Goal: Information Seeking & Learning: Learn about a topic

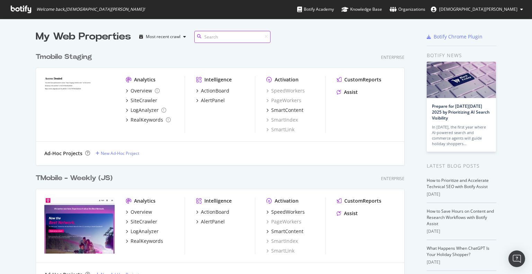
scroll to position [562, 369]
click at [76, 180] on div "TMobile - Weekly (JS)" at bounding box center [74, 178] width 77 height 10
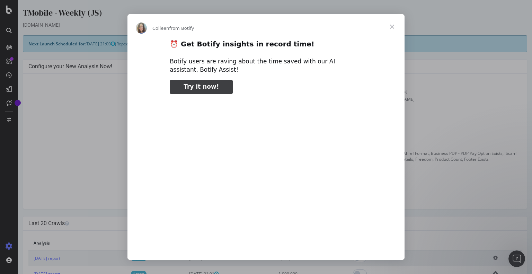
click at [204, 87] on span "Try it now!" at bounding box center [200, 86] width 35 height 7
type input "2571645"
click at [391, 26] on span "Close" at bounding box center [391, 26] width 25 height 25
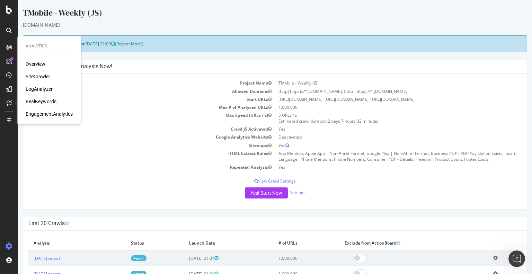
click at [36, 98] on div "RealKeywords" at bounding box center [41, 101] width 31 height 7
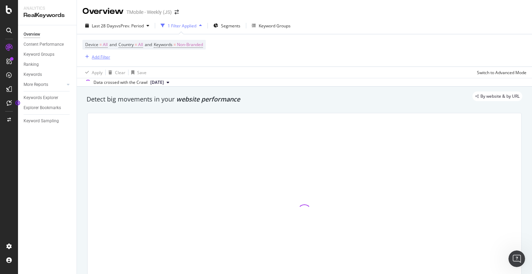
click at [89, 57] on div "button" at bounding box center [86, 57] width 9 height 4
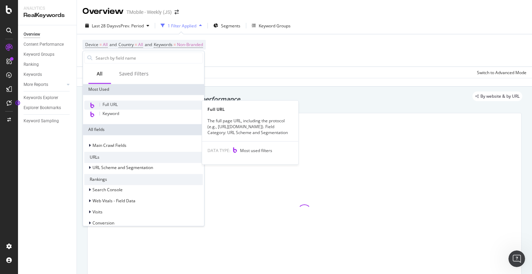
click at [109, 105] on span "Full URL" at bounding box center [109, 104] width 15 height 6
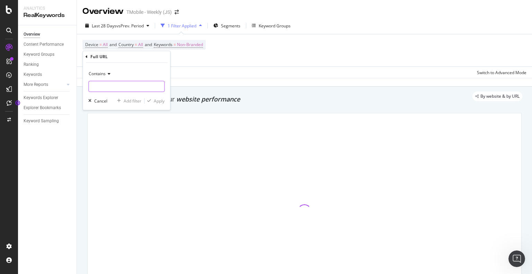
click at [127, 83] on input "text" at bounding box center [126, 86] width 75 height 11
paste input "https://www.t-mobile.com/devices/family-devices"
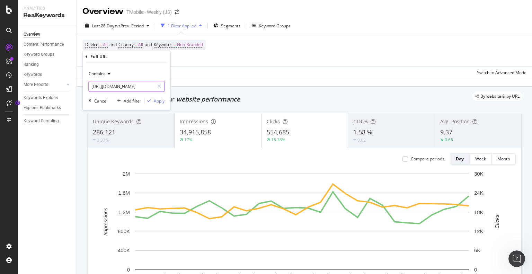
type input "https://www.t-mobile.com/devices/family-devices"
click at [156, 99] on div "Apply" at bounding box center [159, 101] width 11 height 6
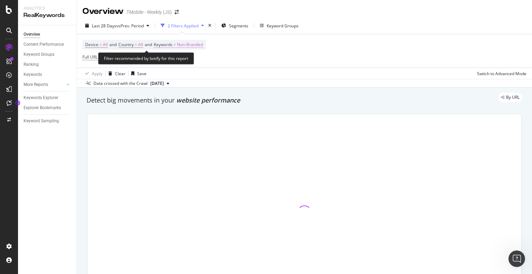
click at [190, 43] on span "Non-Branded" at bounding box center [190, 45] width 26 height 10
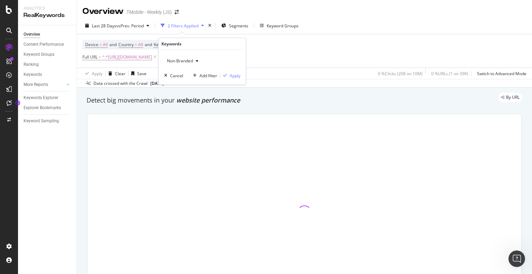
click at [189, 56] on div "Non-Branded" at bounding box center [182, 61] width 37 height 10
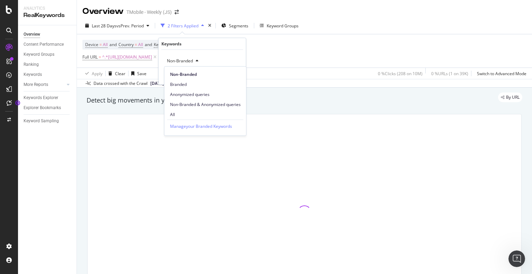
click at [182, 110] on div "All" at bounding box center [205, 114] width 82 height 10
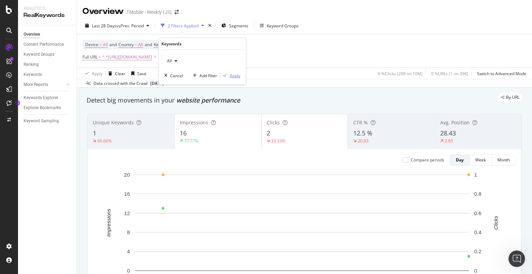
click at [230, 74] on div "Apply" at bounding box center [230, 75] width 20 height 6
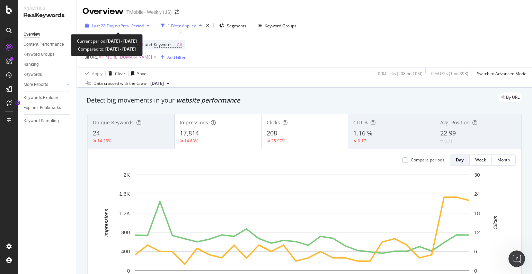
click at [137, 28] on div "Last 28 Days vs Prev. Period" at bounding box center [117, 25] width 70 height 10
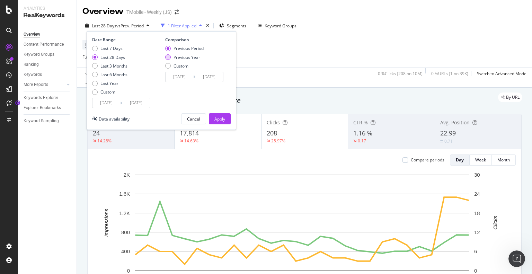
click at [173, 59] on div "Previous Year" at bounding box center [186, 57] width 27 height 6
type input "2024/08/26"
type input "2024/09/22"
click at [222, 119] on div "Apply" at bounding box center [219, 119] width 11 height 6
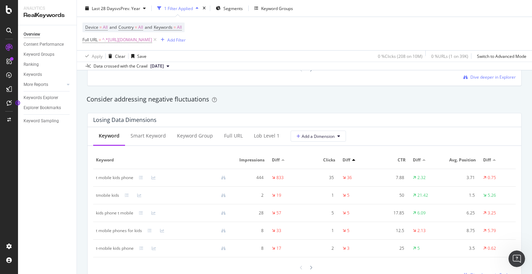
scroll to position [831, 0]
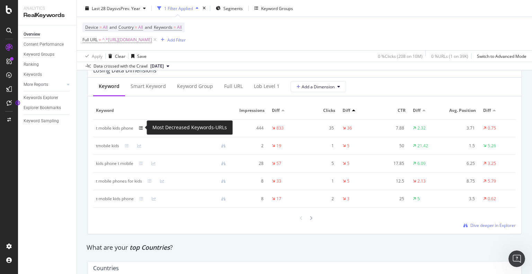
click at [142, 127] on icon at bounding box center [141, 128] width 4 height 4
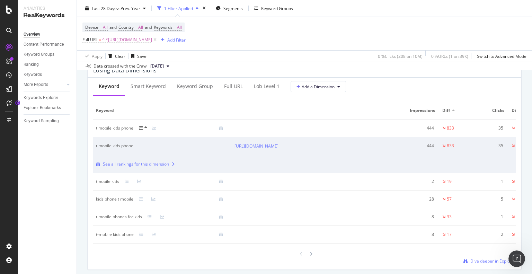
click at [141, 130] on div at bounding box center [145, 128] width 13 height 6
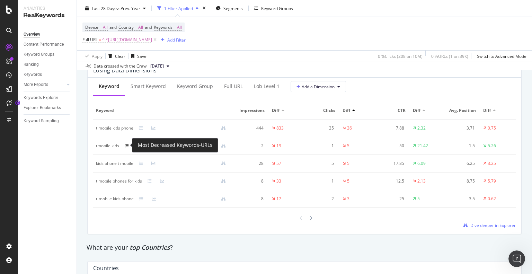
click at [129, 145] on icon at bounding box center [127, 146] width 4 height 4
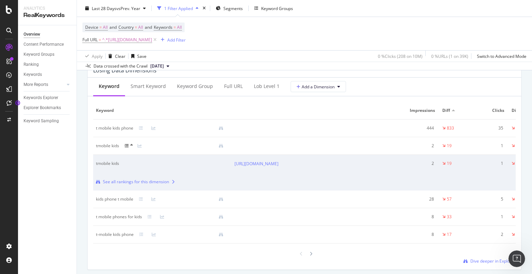
click at [129, 145] on icon at bounding box center [127, 146] width 4 height 4
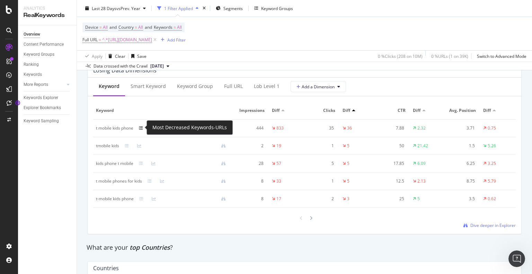
click at [143, 128] on icon at bounding box center [141, 128] width 4 height 4
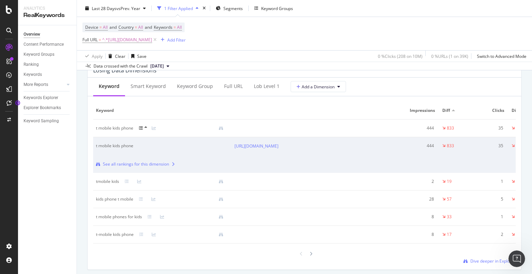
click at [143, 128] on icon at bounding box center [141, 128] width 4 height 4
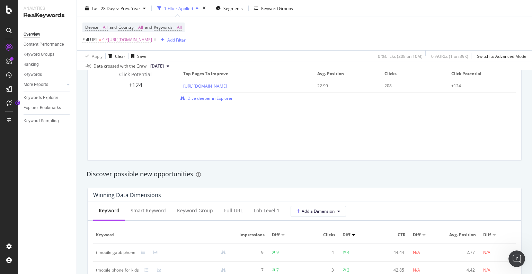
scroll to position [519, 0]
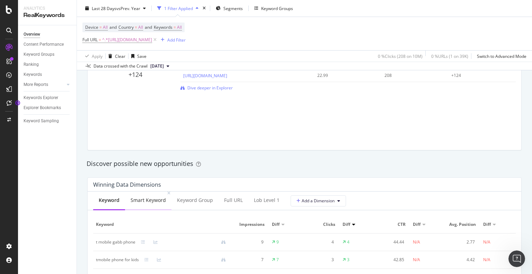
click at [145, 209] on div "Smart Keyword" at bounding box center [148, 200] width 46 height 19
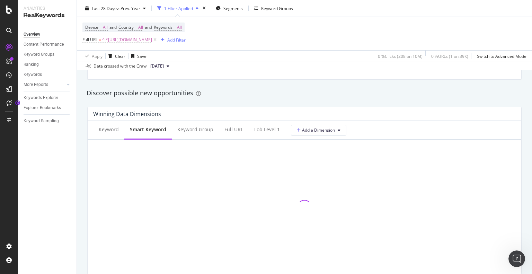
scroll to position [727, 0]
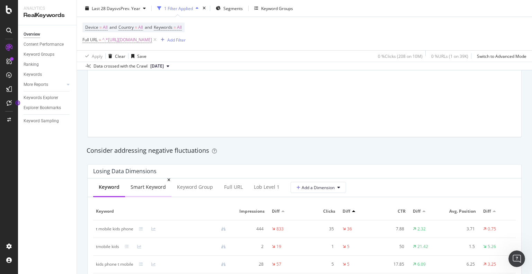
click at [143, 185] on div "Smart Keyword" at bounding box center [148, 186] width 35 height 7
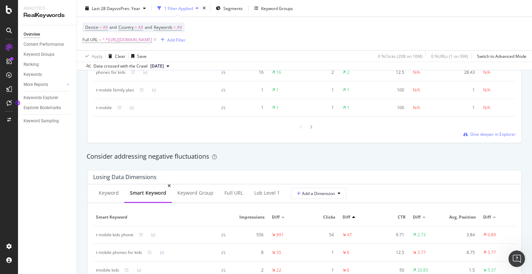
scroll to position [644, 0]
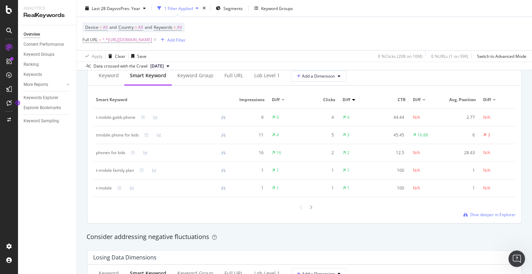
drag, startPoint x: 139, startPoint y: 153, endPoint x: 131, endPoint y: 160, distance: 11.0
click at [131, 160] on td "phones for kids" at bounding box center [163, 153] width 141 height 18
drag, startPoint x: 146, startPoint y: 152, endPoint x: 201, endPoint y: 162, distance: 56.2
click at [201, 162] on td "t-mobile family plan" at bounding box center [163, 171] width 141 height 18
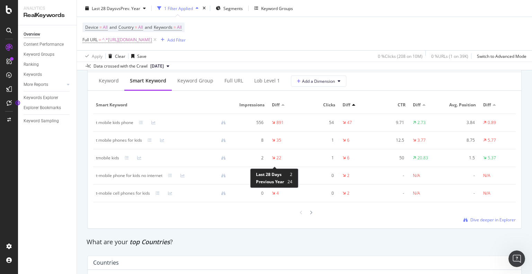
scroll to position [852, 0]
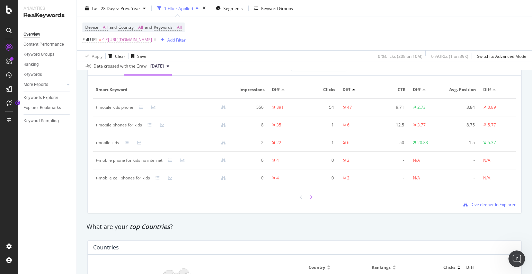
click at [308, 195] on div at bounding box center [311, 196] width 6 height 9
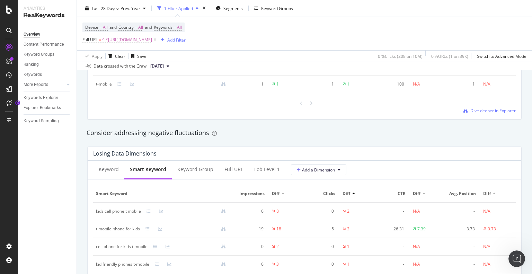
click at [281, 194] on div at bounding box center [282, 193] width 3 height 2
click at [281, 192] on div at bounding box center [282, 193] width 3 height 2
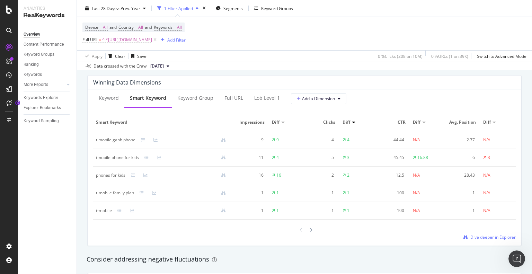
scroll to position [609, 0]
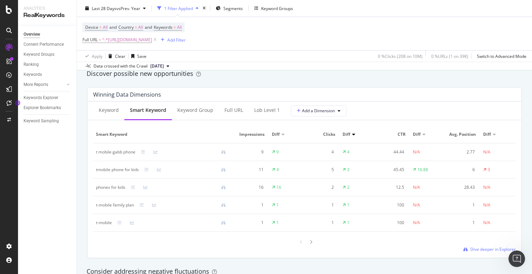
click at [281, 133] on div at bounding box center [282, 134] width 3 height 2
click at [281, 134] on div at bounding box center [282, 135] width 3 height 2
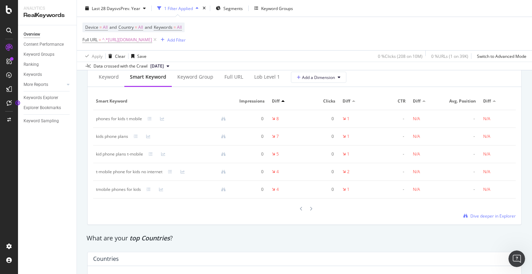
scroll to position [852, 0]
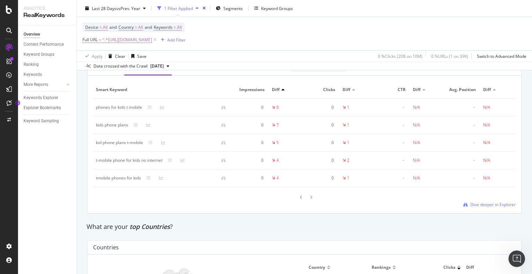
click at [281, 89] on div at bounding box center [282, 90] width 3 height 2
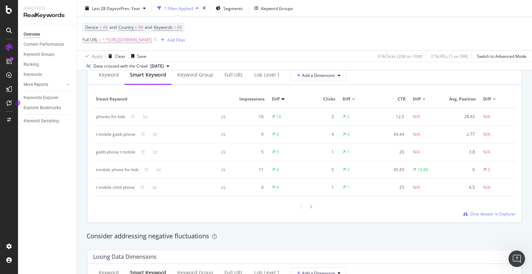
scroll to position [644, 0]
click at [281, 99] on div at bounding box center [282, 100] width 3 height 2
click at [310, 206] on icon at bounding box center [311, 207] width 3 height 4
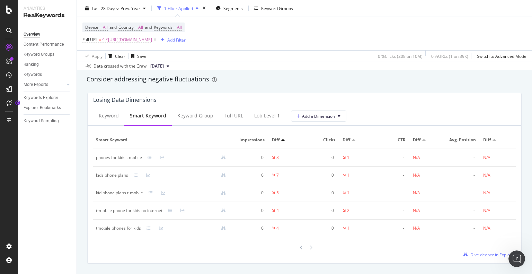
scroll to position [817, 0]
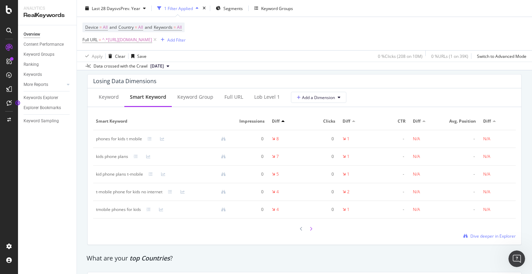
click at [308, 230] on div at bounding box center [311, 228] width 6 height 9
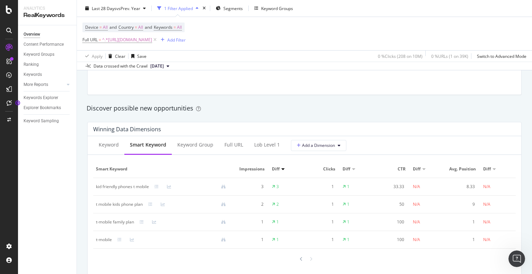
scroll to position [609, 0]
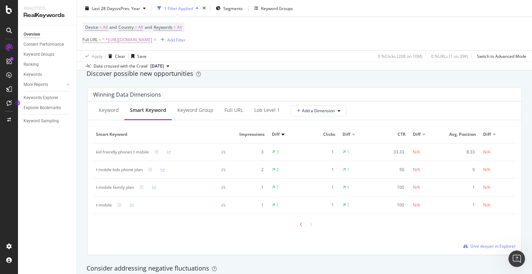
click at [300, 225] on icon at bounding box center [301, 224] width 3 height 4
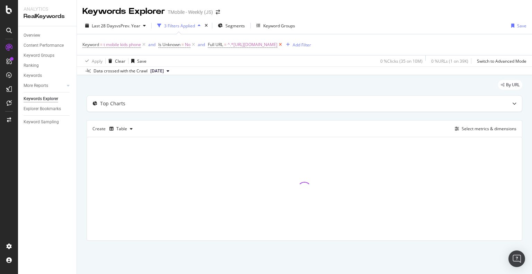
click at [283, 44] on icon at bounding box center [280, 44] width 6 height 7
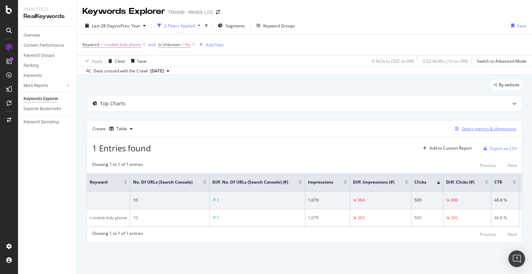
click at [495, 126] on div "Select metrics & dimensions" at bounding box center [488, 129] width 55 height 6
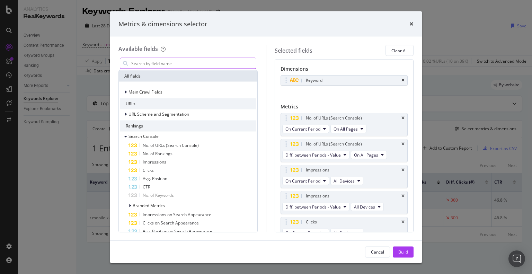
click at [209, 61] on input "modal" at bounding box center [193, 63] width 125 height 10
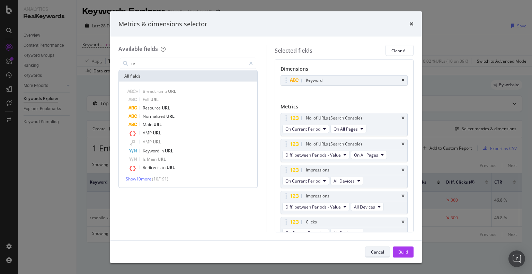
type input "url"
click at [379, 250] on div "Cancel" at bounding box center [377, 252] width 13 height 6
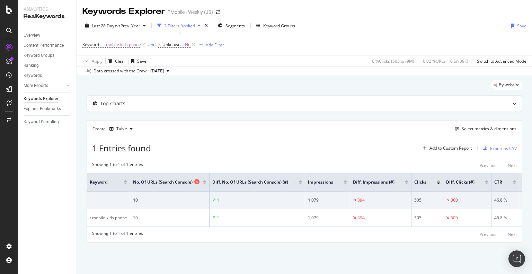
click at [199, 181] on icon at bounding box center [196, 181] width 5 height 5
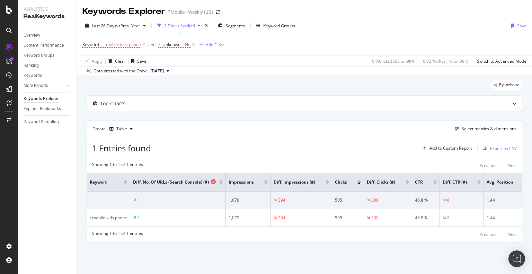
click at [214, 182] on icon at bounding box center [212, 181] width 5 height 5
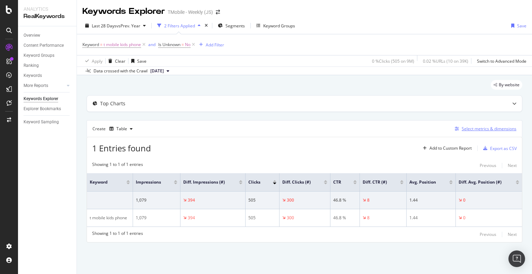
click at [473, 128] on div "Select metrics & dimensions" at bounding box center [488, 129] width 55 height 6
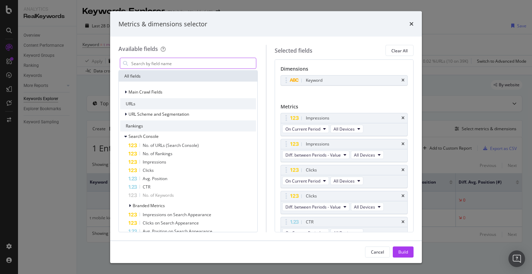
click at [193, 62] on input "modal" at bounding box center [193, 63] width 125 height 10
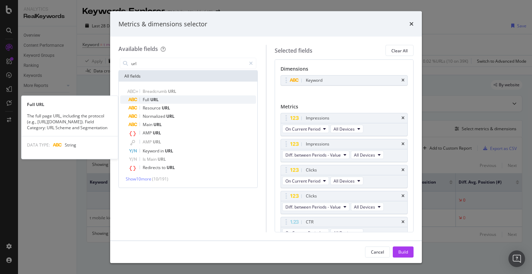
type input "url"
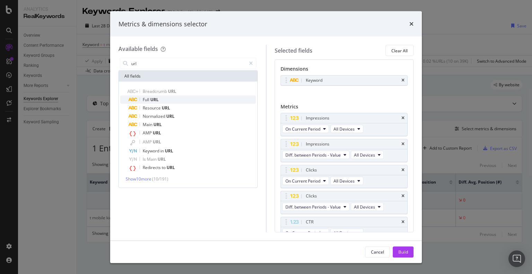
click at [191, 101] on div "Full URL" at bounding box center [191, 100] width 127 height 8
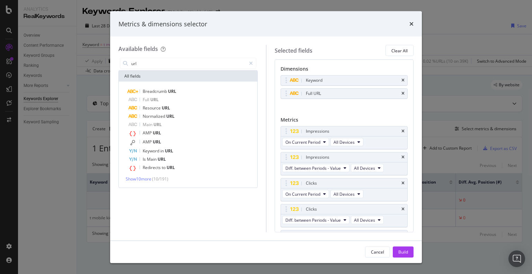
click at [406, 253] on div "Build" at bounding box center [403, 252] width 10 height 6
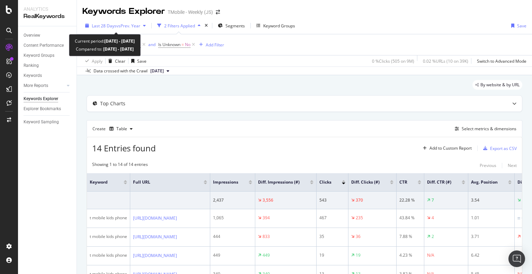
click at [126, 29] on div "Last 28 Days vs Prev. Year" at bounding box center [115, 25] width 66 height 10
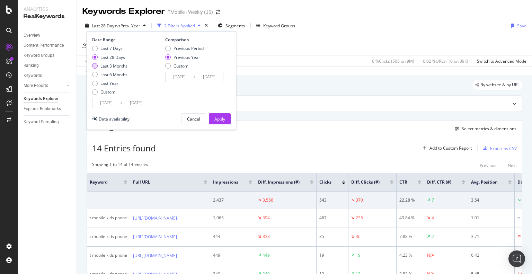
click at [118, 66] on div "Last 3 Months" at bounding box center [113, 66] width 27 height 6
type input "2025/06/22"
type input "2024/06/23"
click at [220, 116] on div "Apply" at bounding box center [219, 119] width 11 height 6
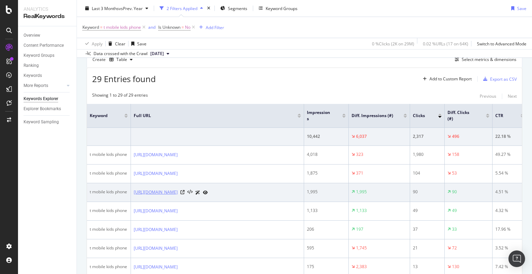
drag, startPoint x: 450, startPoint y: 204, endPoint x: 244, endPoint y: 206, distance: 206.0
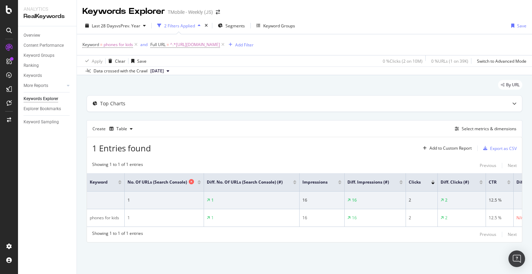
click at [191, 180] on icon at bounding box center [191, 181] width 5 height 5
click at [208, 182] on icon at bounding box center [207, 181] width 5 height 5
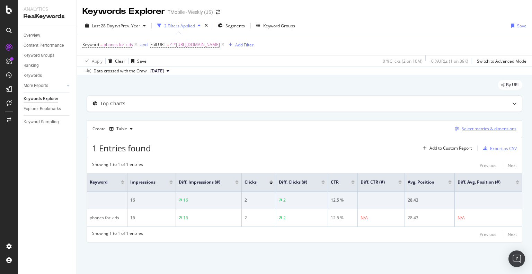
click at [488, 129] on div "Select metrics & dimensions" at bounding box center [488, 129] width 55 height 6
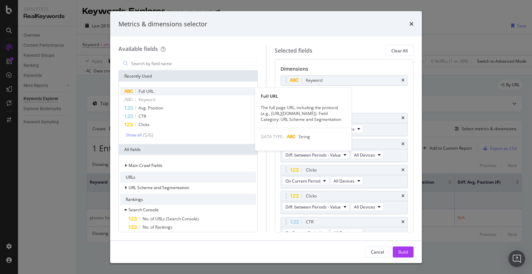
click at [172, 89] on div "Full URL" at bounding box center [188, 91] width 136 height 8
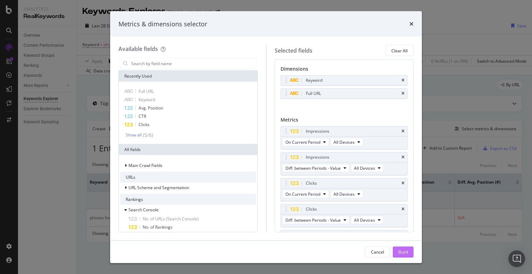
click at [405, 251] on div "Build" at bounding box center [403, 252] width 10 height 6
